Goal: Navigation & Orientation: Find specific page/section

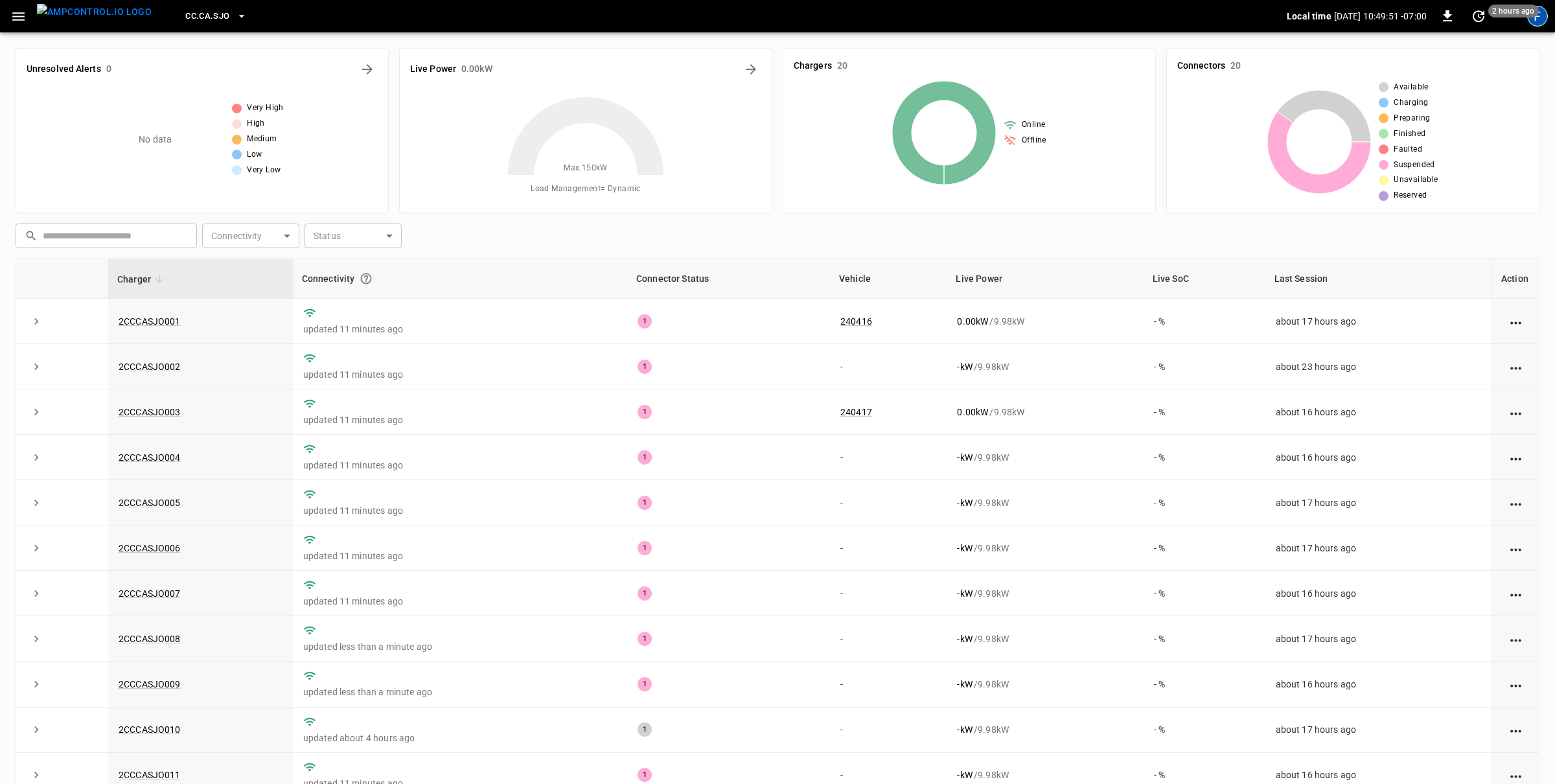
click at [1539, 14] on div "F" at bounding box center [1537, 16] width 20 height 20
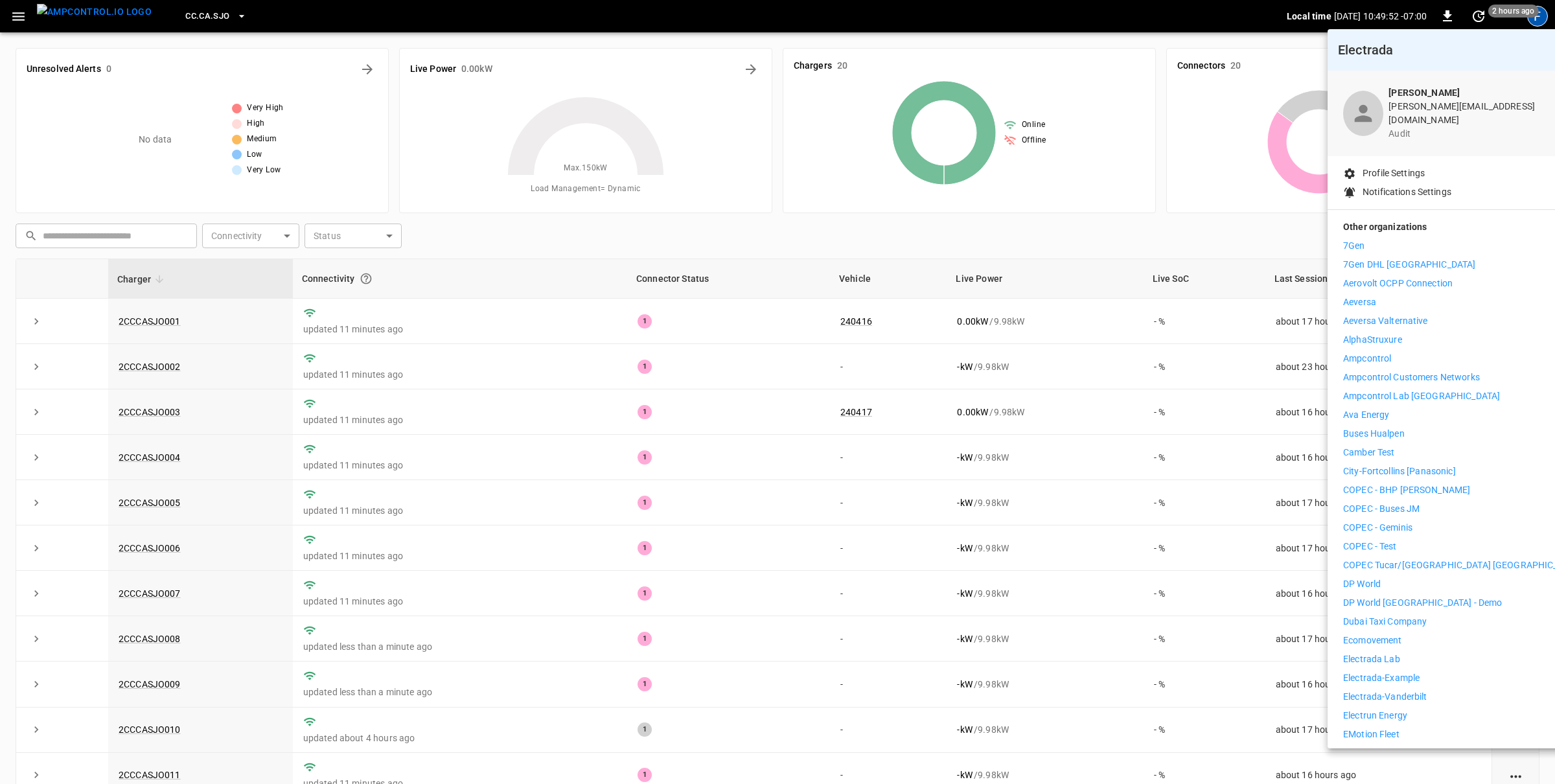
click at [1337, 447] on div "Other organizations 7Gen 7Gen DHL Calgary Aerovolt OCPP Connection Aeversa Aeve…" at bounding box center [1462, 780] width 269 height 1142
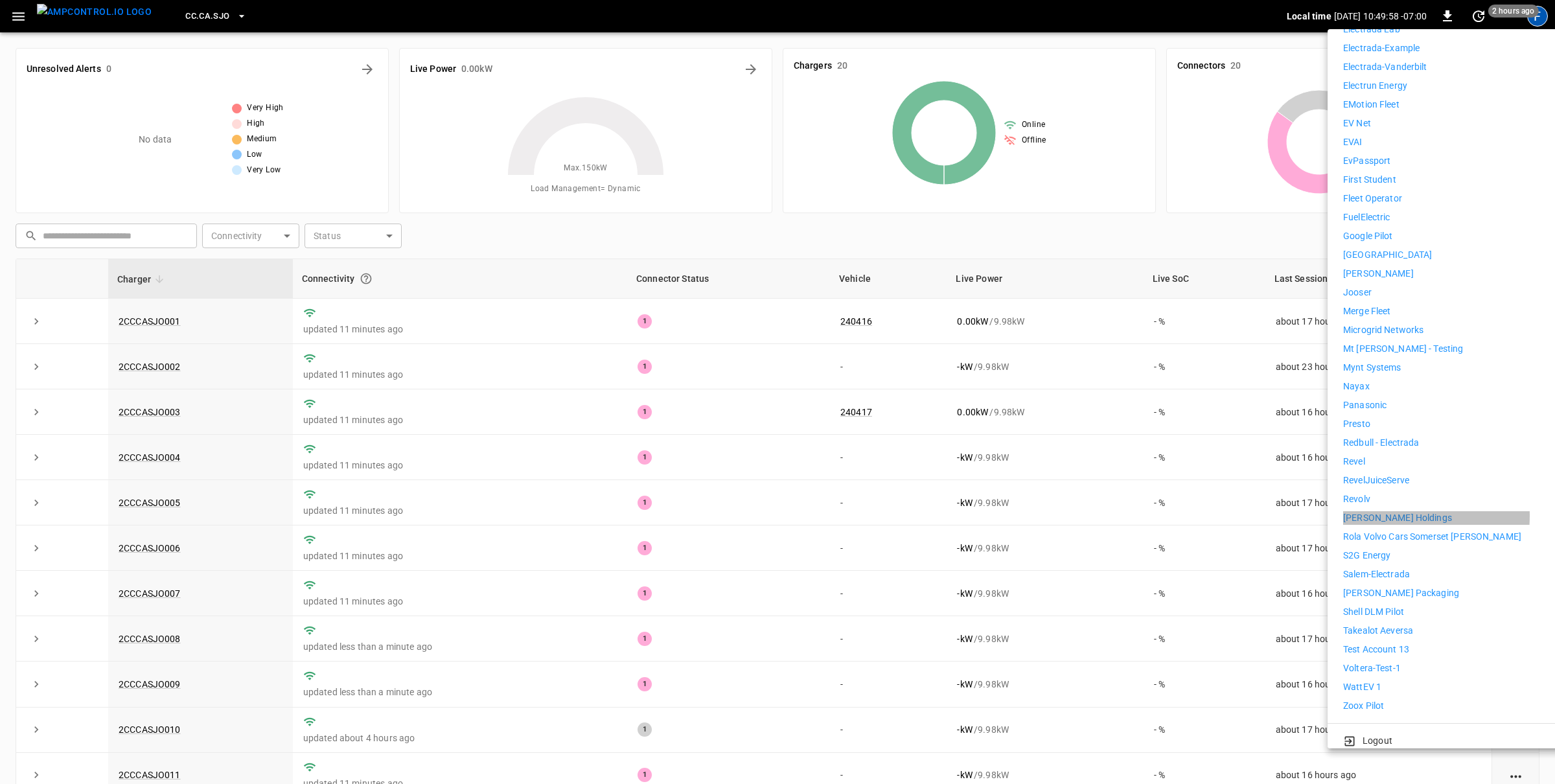
click at [1364, 511] on p "[PERSON_NAME] Holdings" at bounding box center [1397, 518] width 109 height 14
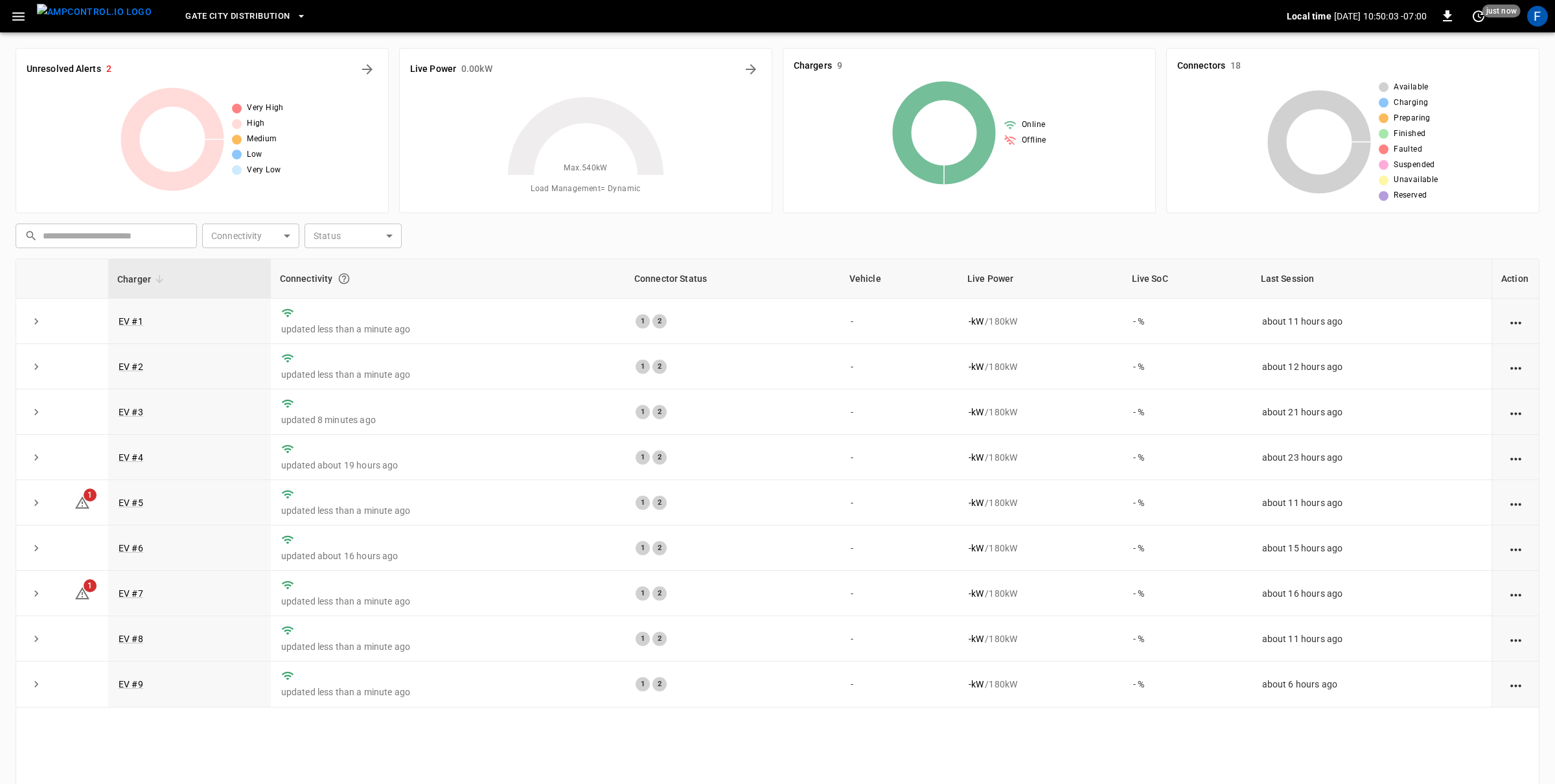
click at [195, 15] on span "Gate City Distribution" at bounding box center [237, 16] width 104 height 15
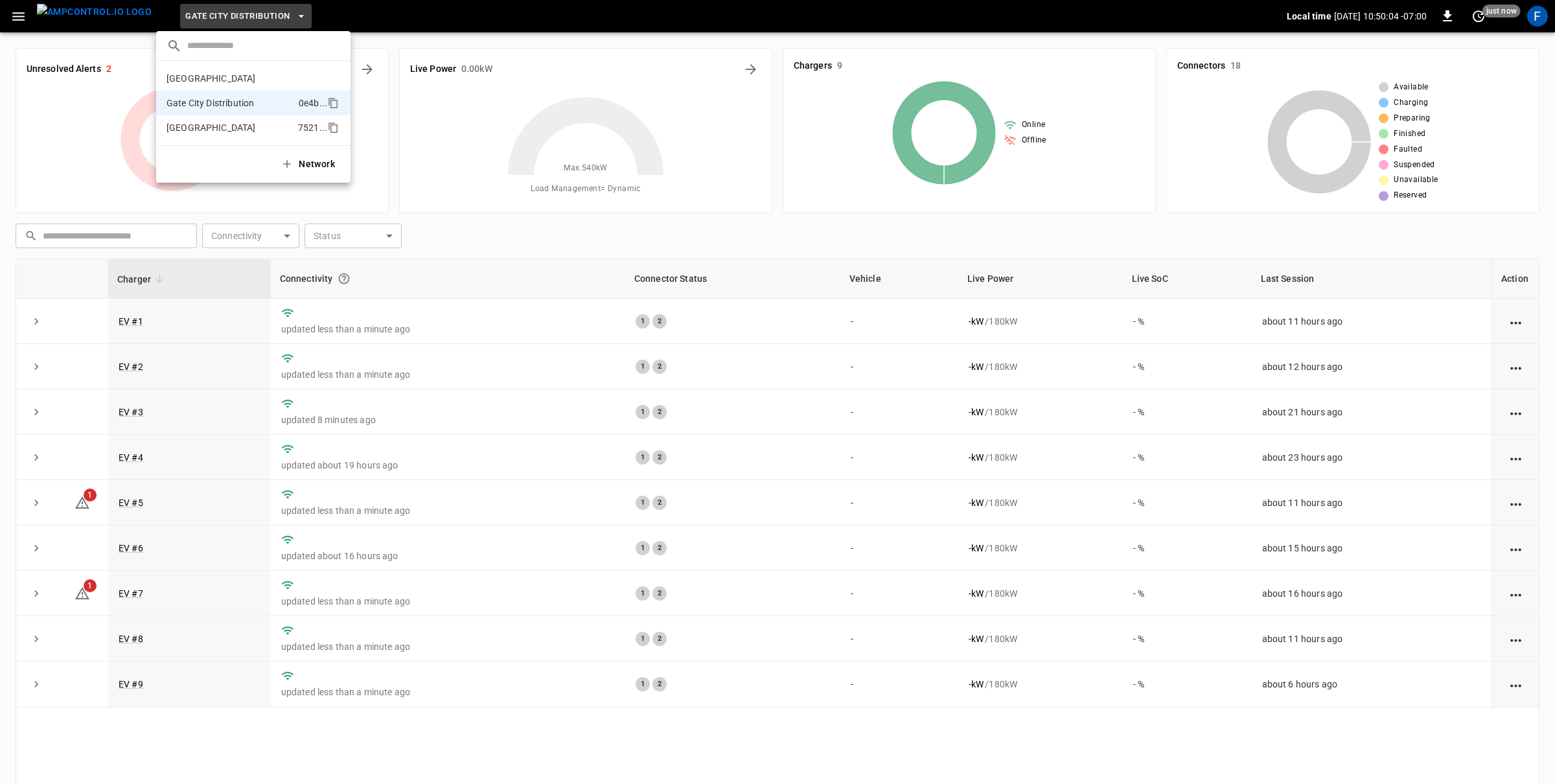
click at [202, 121] on p "Huntington Beach" at bounding box center [229, 128] width 126 height 13
